Goal: Navigation & Orientation: Find specific page/section

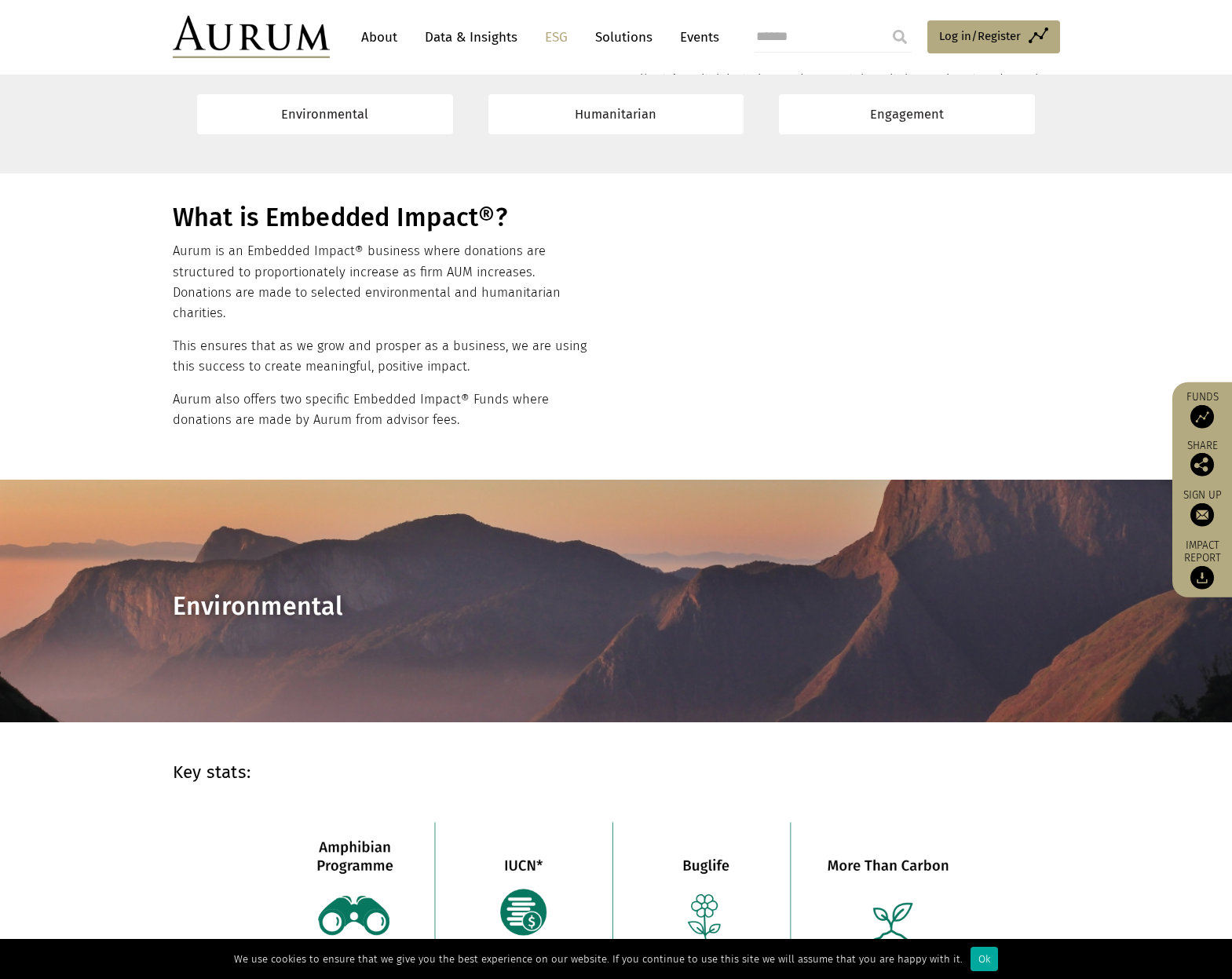
scroll to position [270, 0]
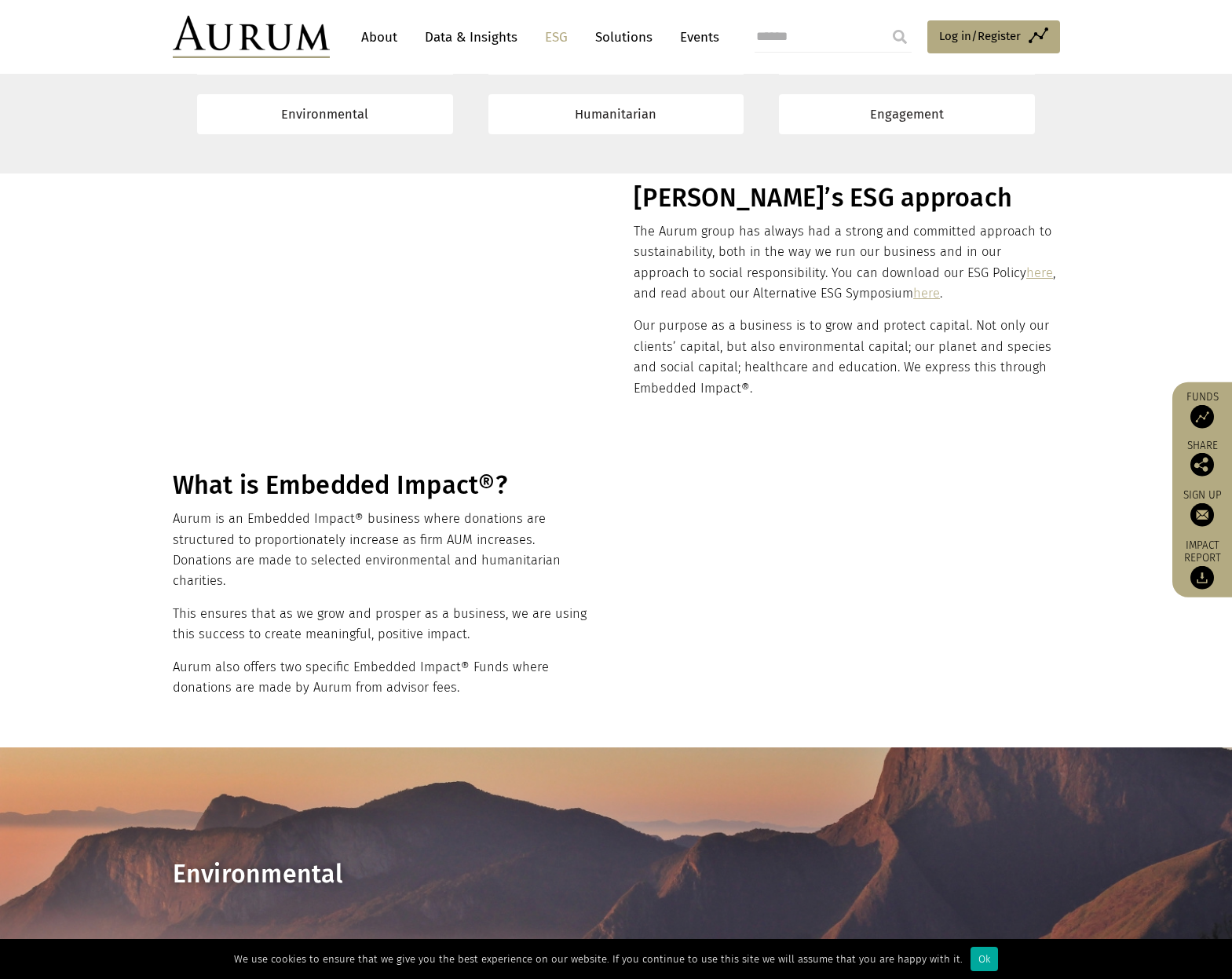
click at [1203, 420] on img at bounding box center [1202, 416] width 24 height 24
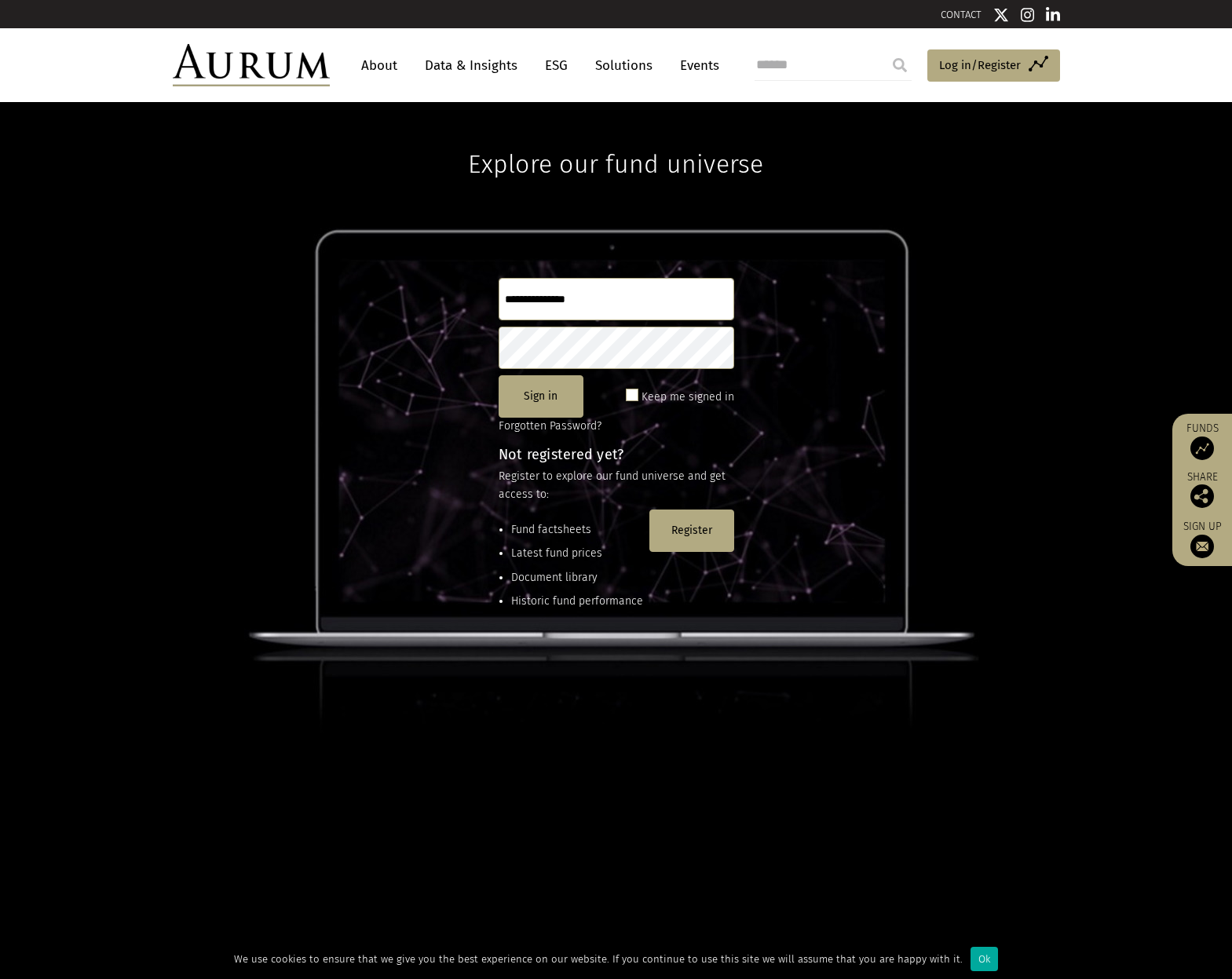
click at [374, 54] on link "About" at bounding box center [379, 66] width 51 height 29
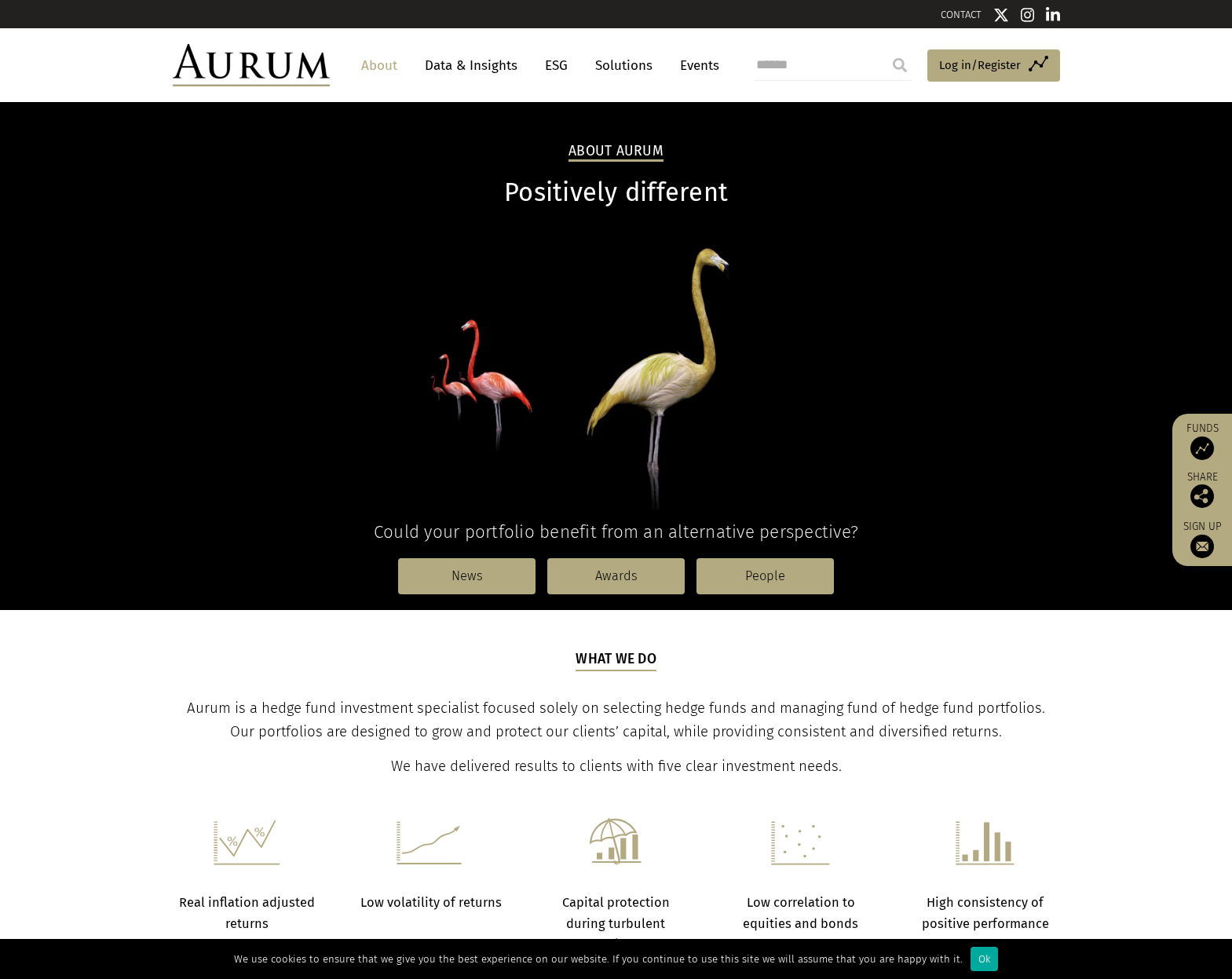
click at [561, 70] on link "ESG" at bounding box center [556, 66] width 38 height 29
